Goal: Information Seeking & Learning: Check status

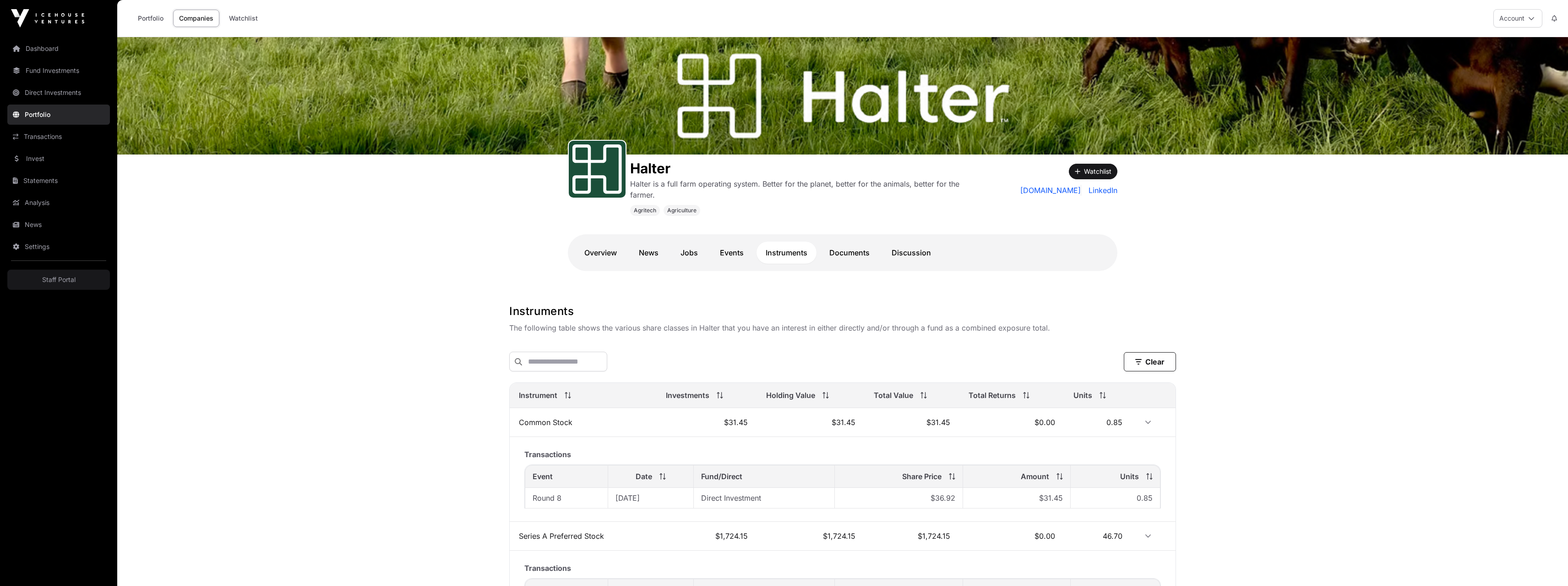
scroll to position [302, 0]
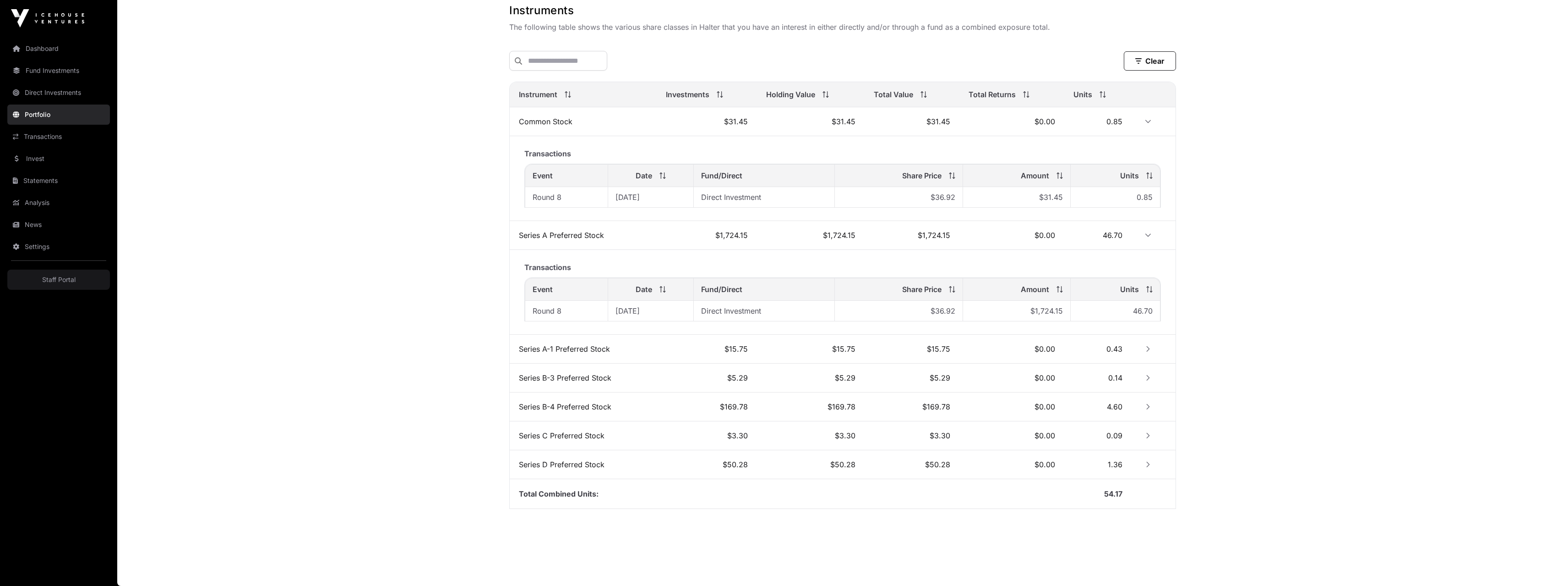
click at [50, 187] on link "Statements" at bounding box center [58, 180] width 103 height 20
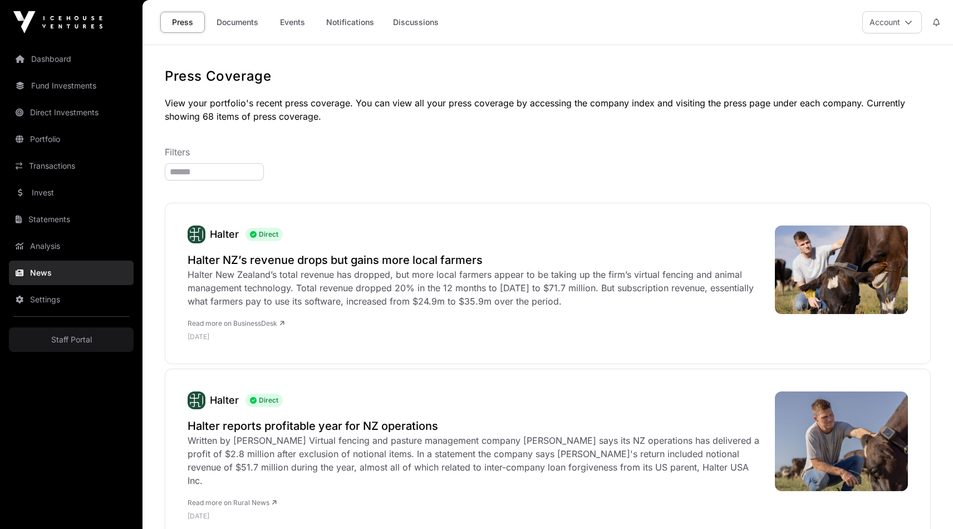
click at [301, 22] on link "Events" at bounding box center [292, 22] width 45 height 21
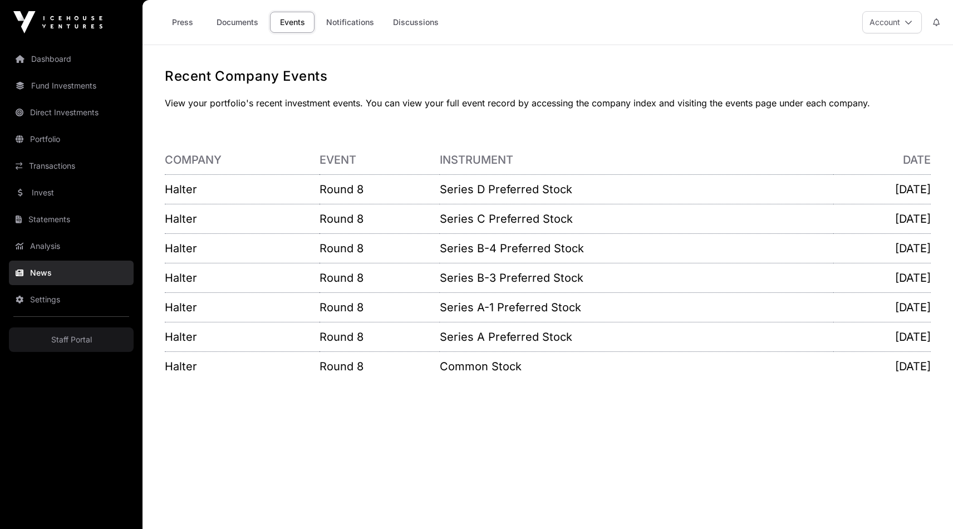
click at [933, 19] on icon at bounding box center [936, 22] width 7 height 8
click at [839, 119] on span "You have no notifications." at bounding box center [840, 122] width 94 height 11
click at [759, 155] on span "Settings" at bounding box center [760, 154] width 40 height 20
click at [939, 22] on icon at bounding box center [936, 22] width 7 height 8
click at [893, 26] on button "Account" at bounding box center [892, 22] width 60 height 22
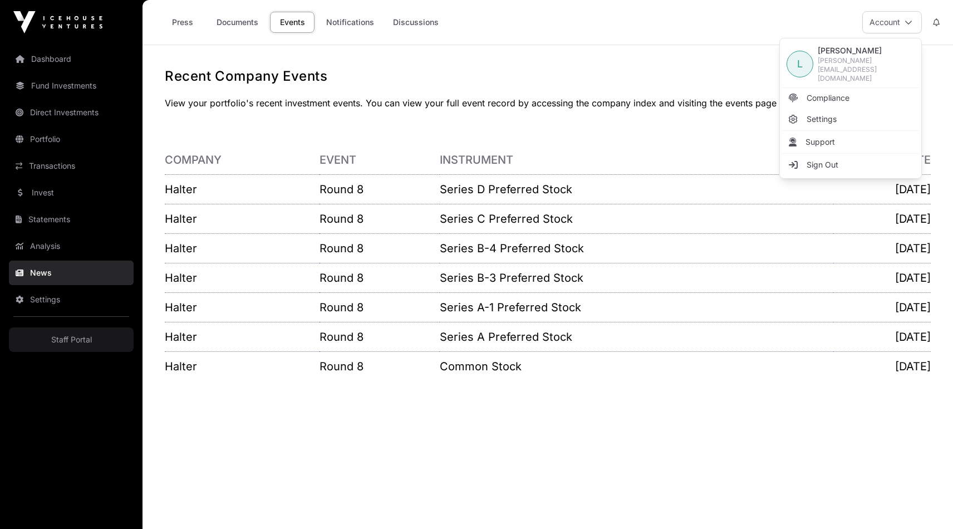
click at [893, 26] on button "Account" at bounding box center [892, 22] width 60 height 22
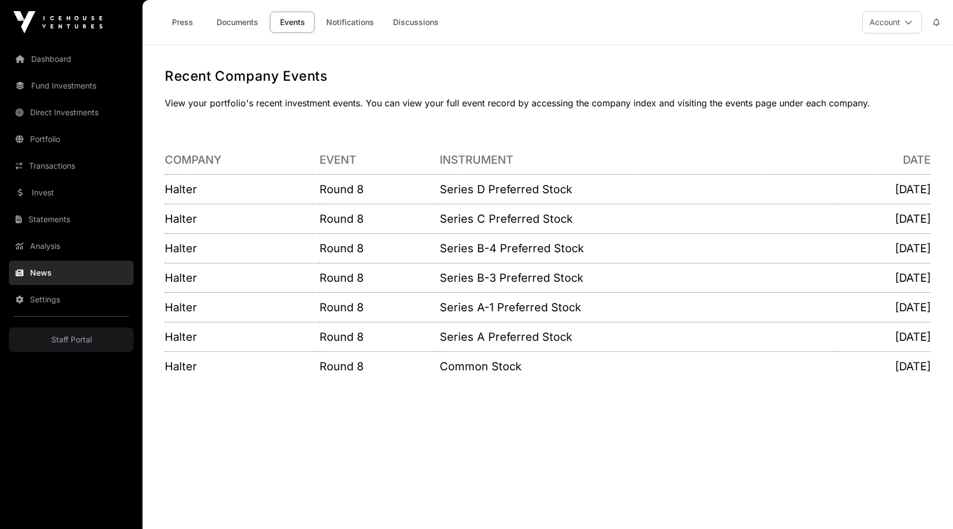
click at [893, 26] on button "Account" at bounding box center [892, 22] width 60 height 22
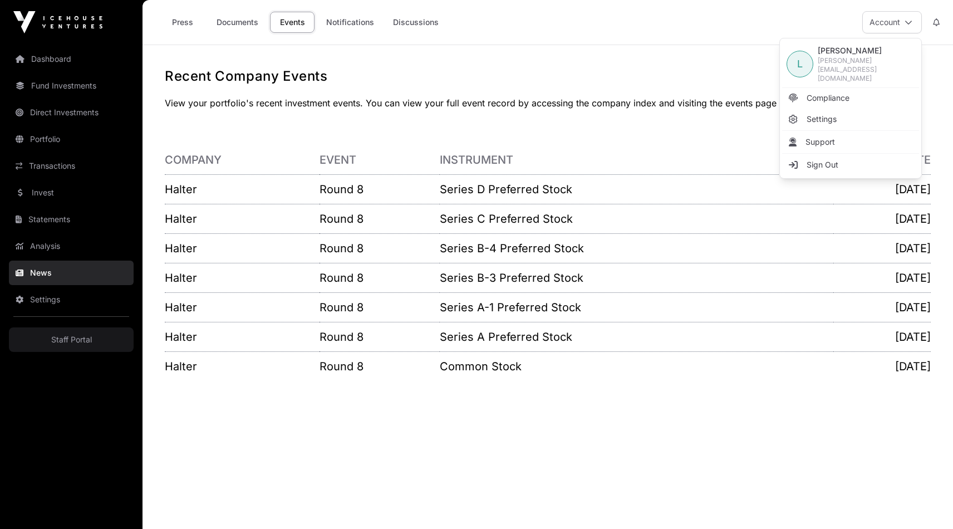
click at [905, 24] on icon at bounding box center [909, 22] width 8 height 8
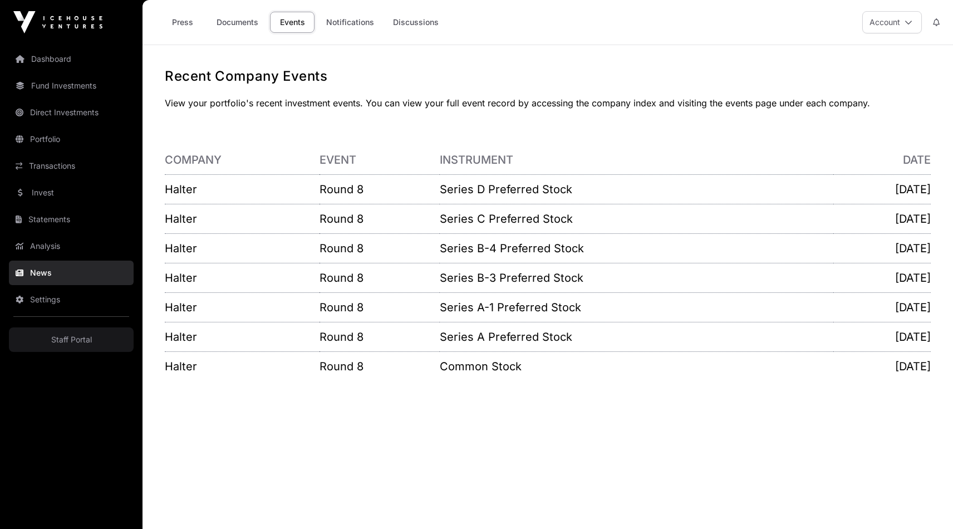
click at [928, 23] on button at bounding box center [936, 22] width 20 height 21
click at [931, 22] on button at bounding box center [936, 22] width 20 height 21
click at [906, 24] on icon at bounding box center [909, 22] width 8 height 8
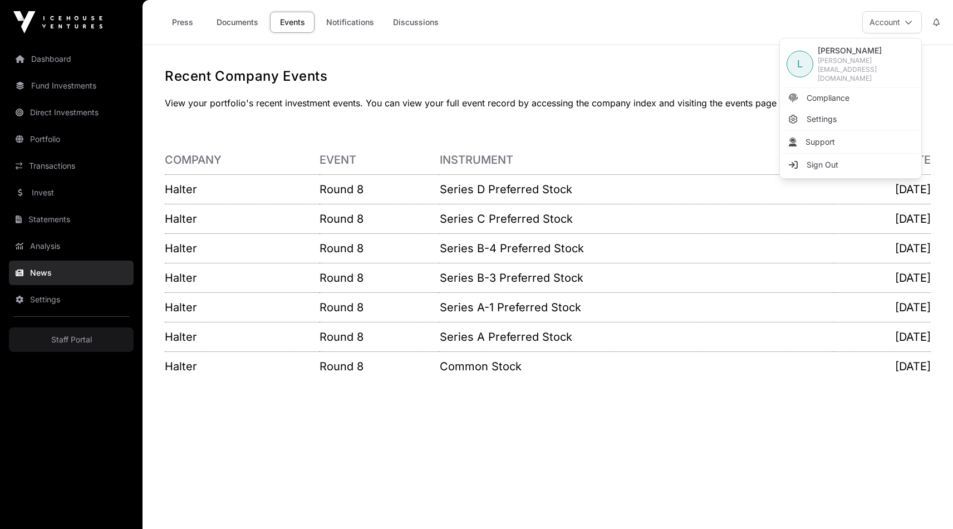
click at [906, 24] on icon at bounding box center [909, 22] width 8 height 8
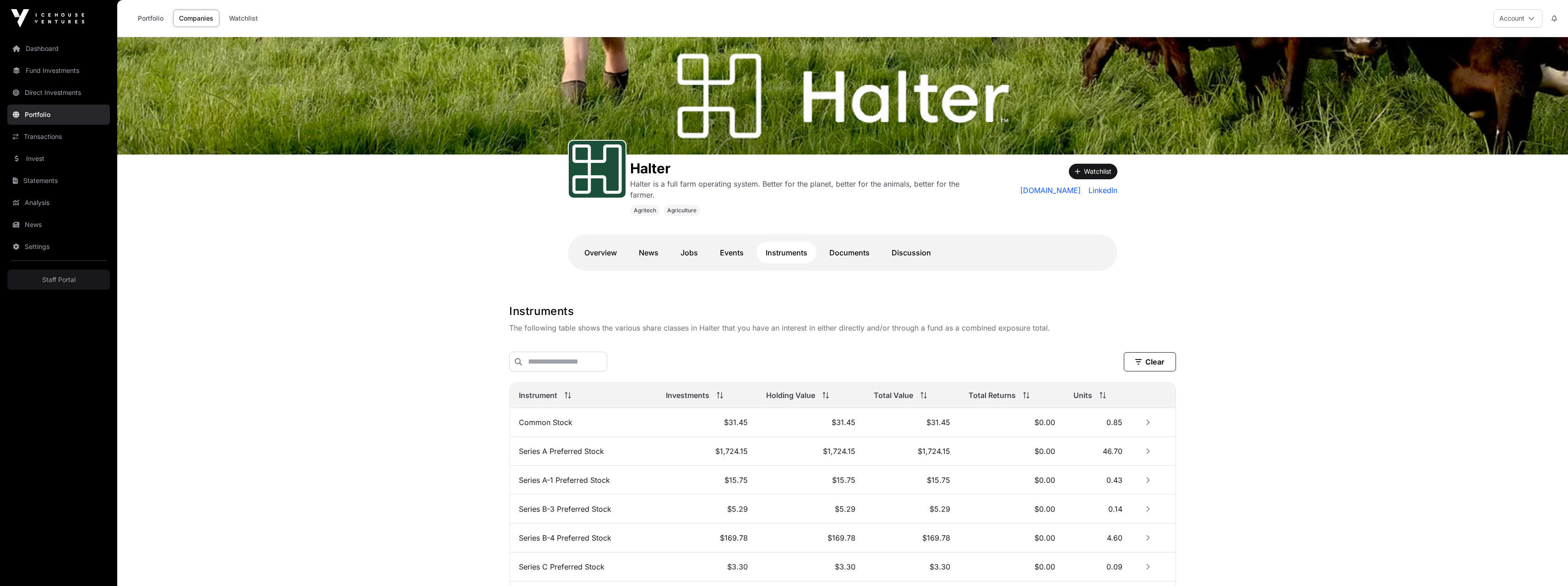
scroll to position [81, 0]
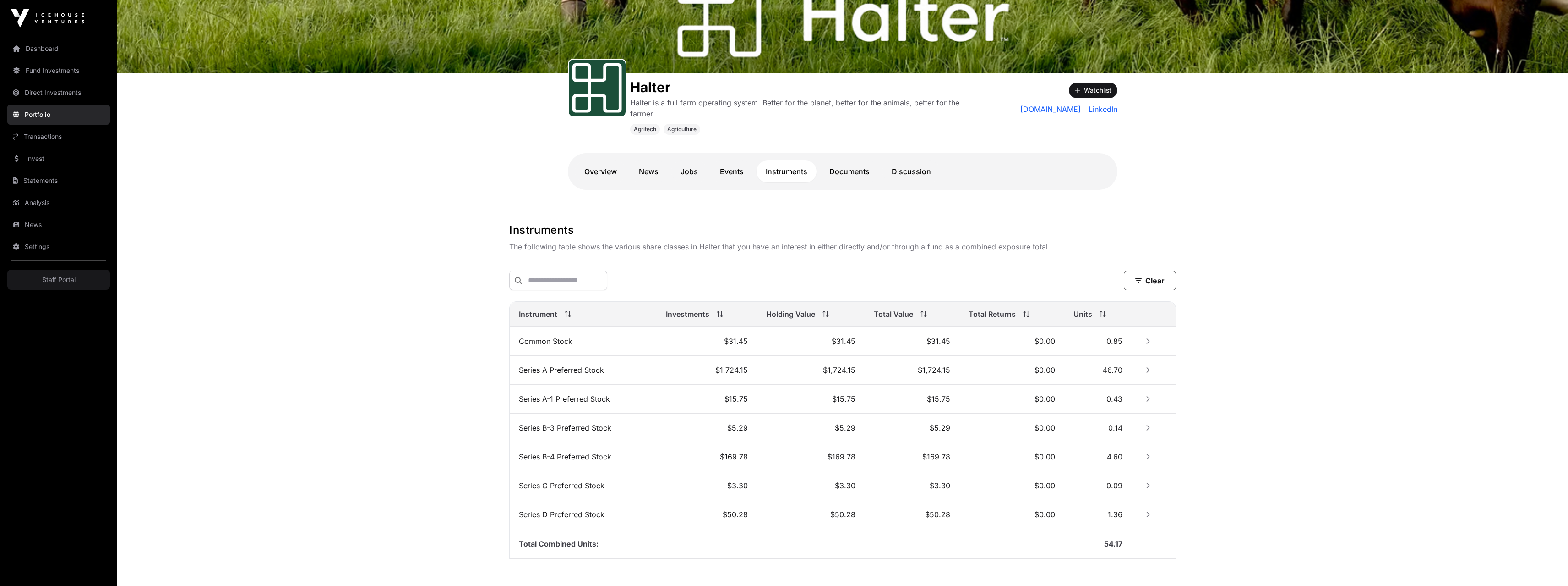
click at [66, 179] on link "Statements" at bounding box center [58, 180] width 103 height 20
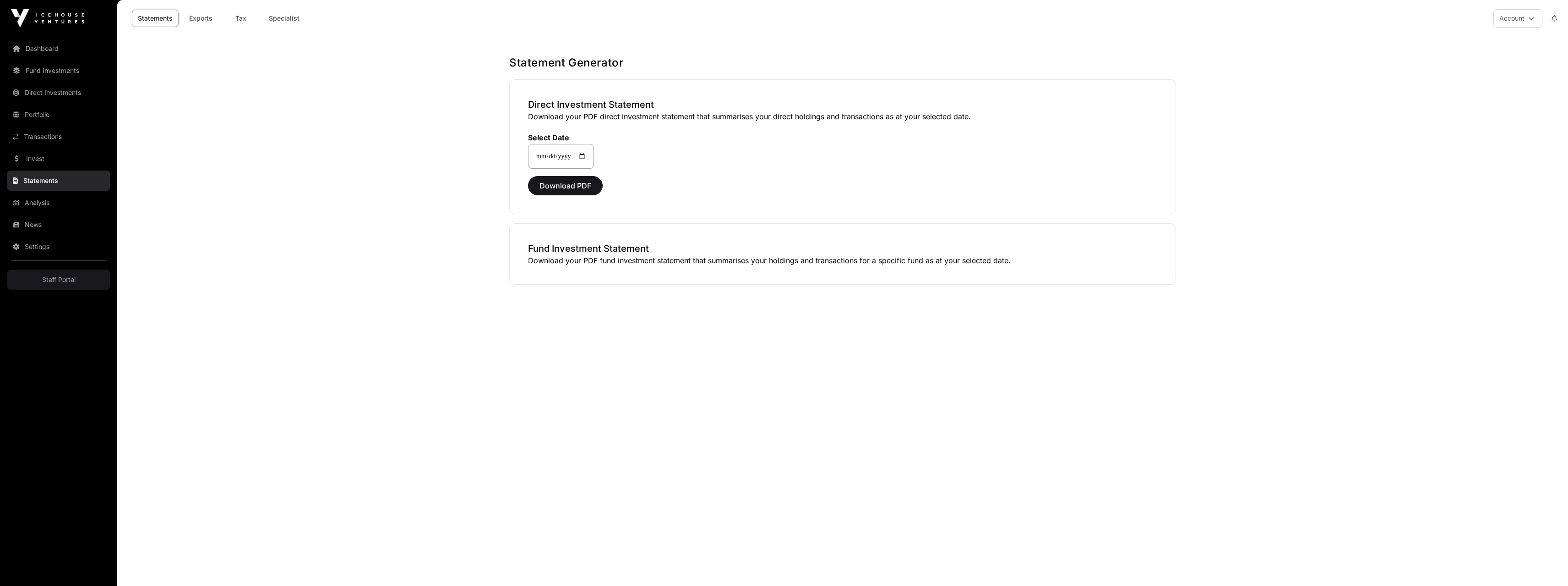
click at [345, 128] on main "**********" at bounding box center [843, 330] width 1451 height 586
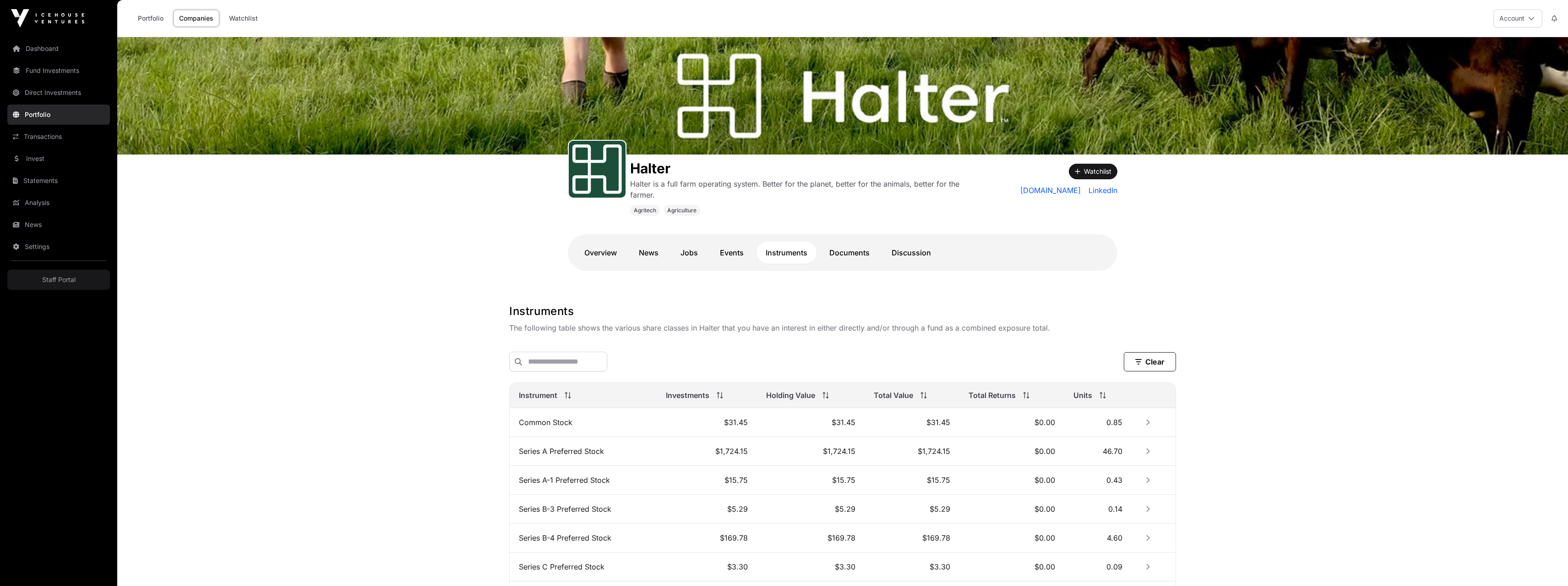
scroll to position [81, 0]
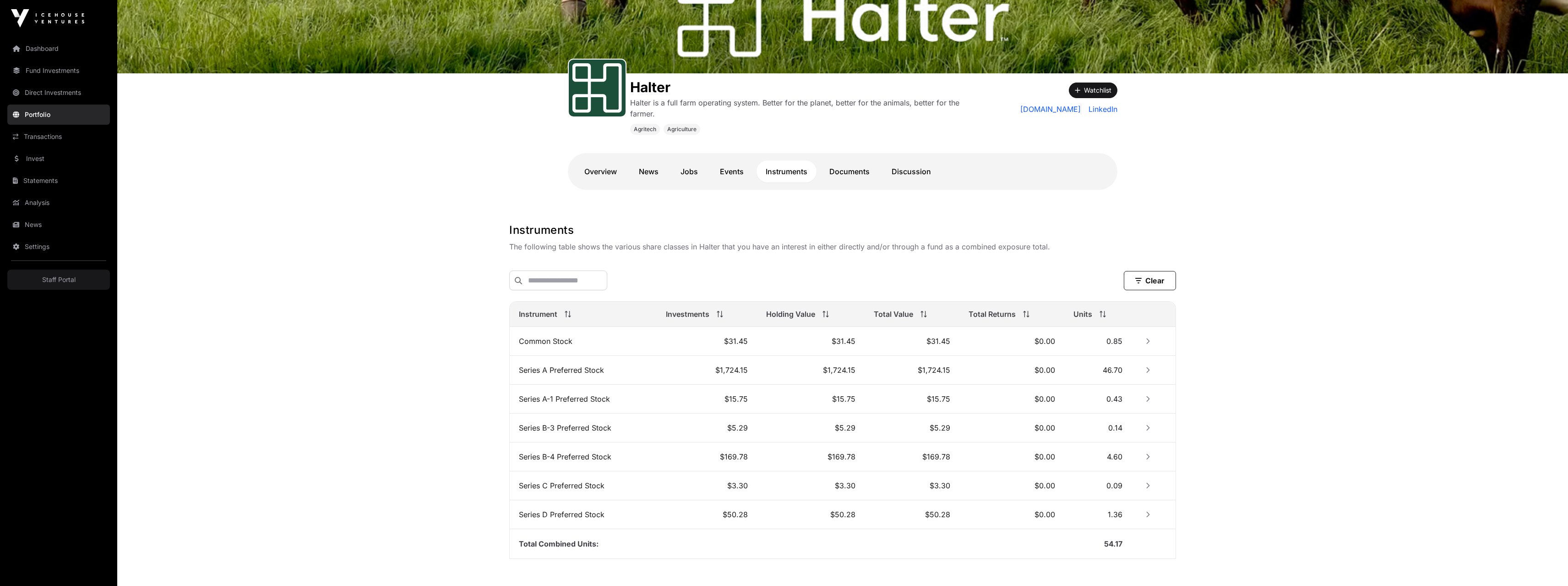
click at [649, 346] on td "Common Stock" at bounding box center [583, 341] width 147 height 29
